Goal: Find specific page/section: Find specific page/section

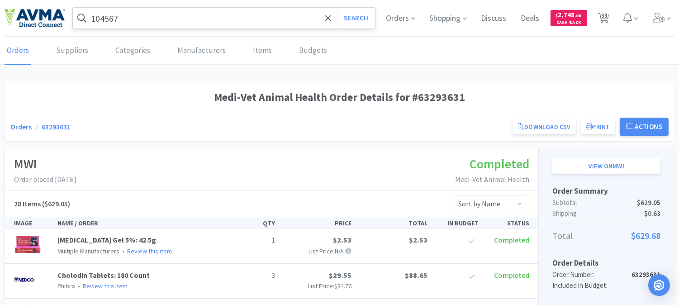
click at [218, 21] on input "104567" at bounding box center [224, 18] width 302 height 21
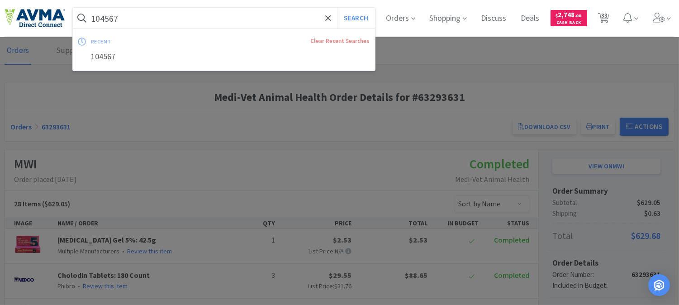
paste input "003648"
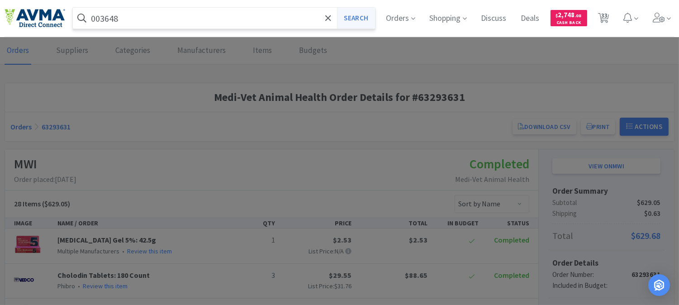
type input "003648"
click at [363, 18] on button "Search" at bounding box center [356, 18] width 38 height 21
select select "3"
select select "1"
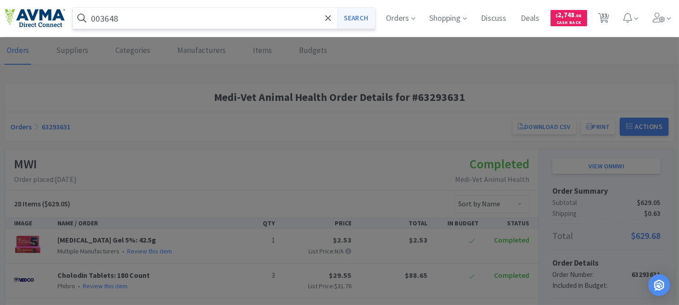
select select "1"
select select "2"
select select "1"
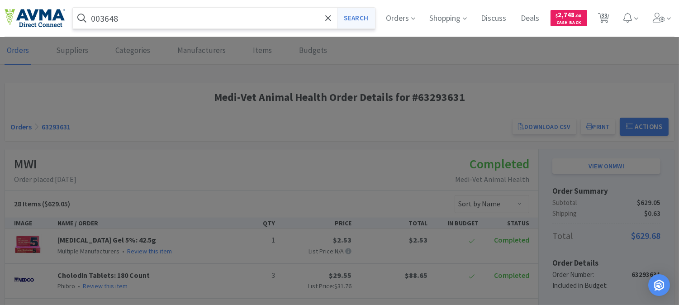
select select "2"
select select "1"
select select "2"
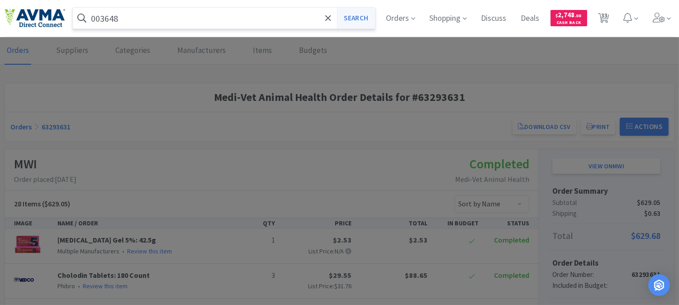
select select "6"
select select "1"
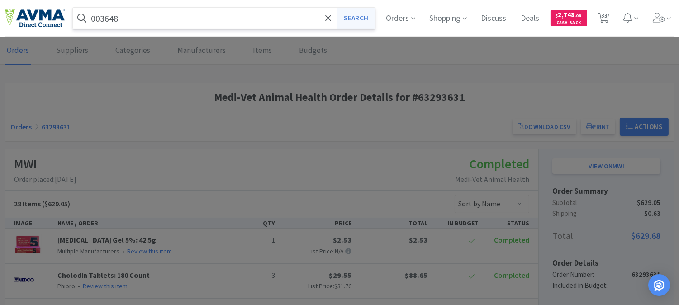
select select "4"
select select "3"
select select "1"
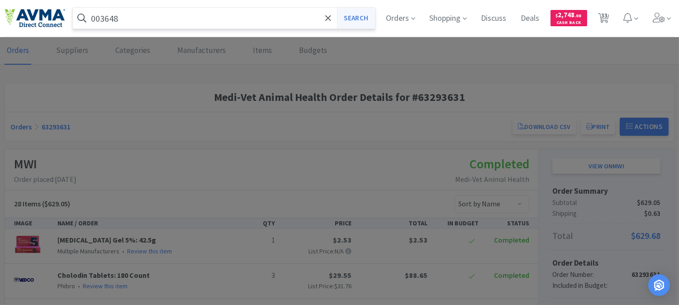
select select "2"
select select "1"
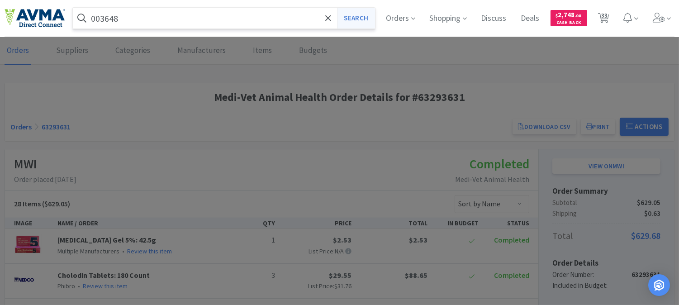
select select "3"
select select "2"
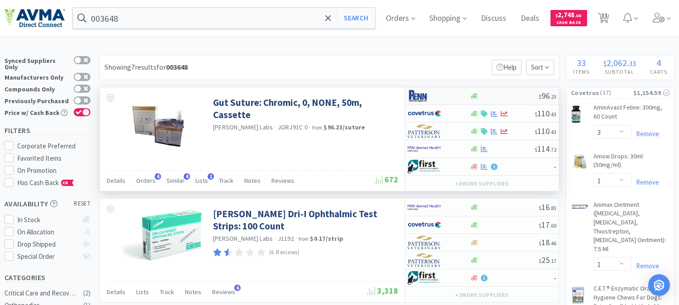
click at [415, 94] on img at bounding box center [425, 96] width 34 height 14
select select "1"
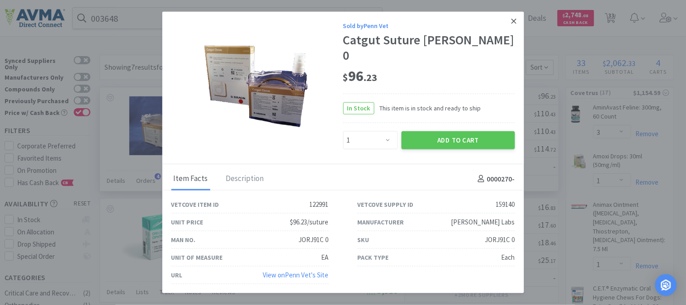
click at [506, 26] on link at bounding box center [514, 21] width 16 height 19
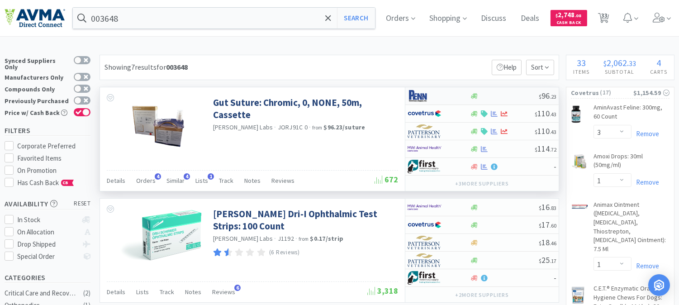
click at [424, 95] on img at bounding box center [425, 96] width 34 height 14
select select "1"
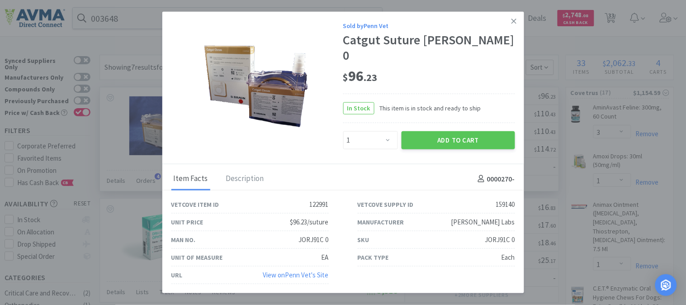
click at [507, 236] on div "JORJ91C 0" at bounding box center [500, 239] width 30 height 11
click at [503, 234] on div "JORJ91C 0" at bounding box center [500, 239] width 30 height 11
drag, startPoint x: 485, startPoint y: 234, endPoint x: 518, endPoint y: 234, distance: 33.0
click at [518, 234] on div "SKU JORJ91C 0" at bounding box center [436, 240] width 186 height 18
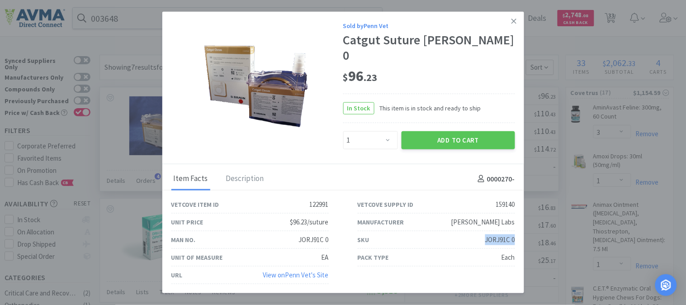
copy div "JORJ91C 0"
click at [513, 25] on icon at bounding box center [514, 21] width 5 height 8
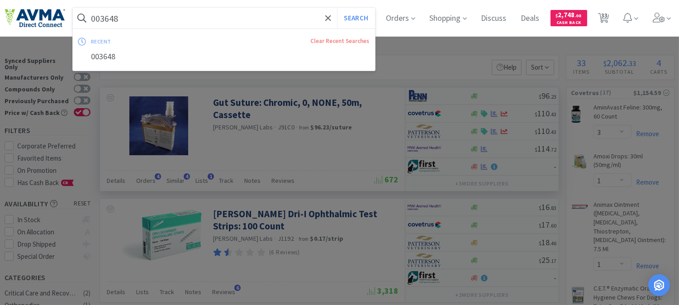
click at [178, 24] on input "003648" at bounding box center [224, 18] width 302 height 21
paste input "121475"
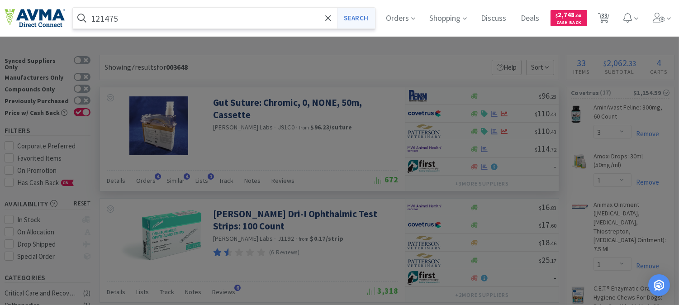
type input "121475"
click at [358, 21] on button "Search" at bounding box center [356, 18] width 38 height 21
